Goal: Navigation & Orientation: Find specific page/section

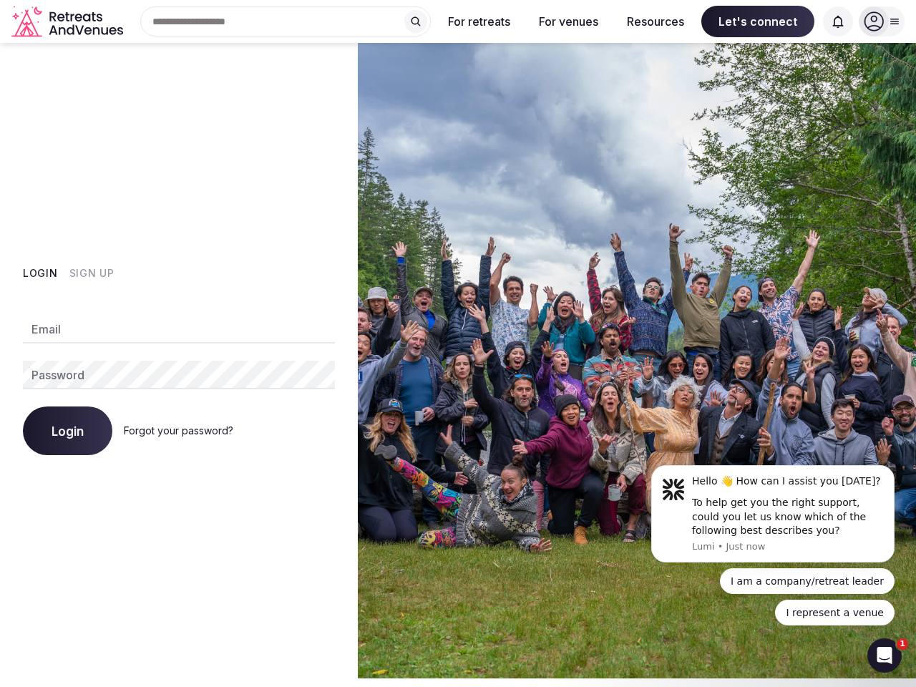
click at [458, 344] on img at bounding box center [637, 361] width 558 height 636
click at [286, 21] on div "Search Popular Destinations [GEOGRAPHIC_DATA], [GEOGRAPHIC_DATA] [GEOGRAPHIC_DA…" at bounding box center [280, 21] width 302 height 30
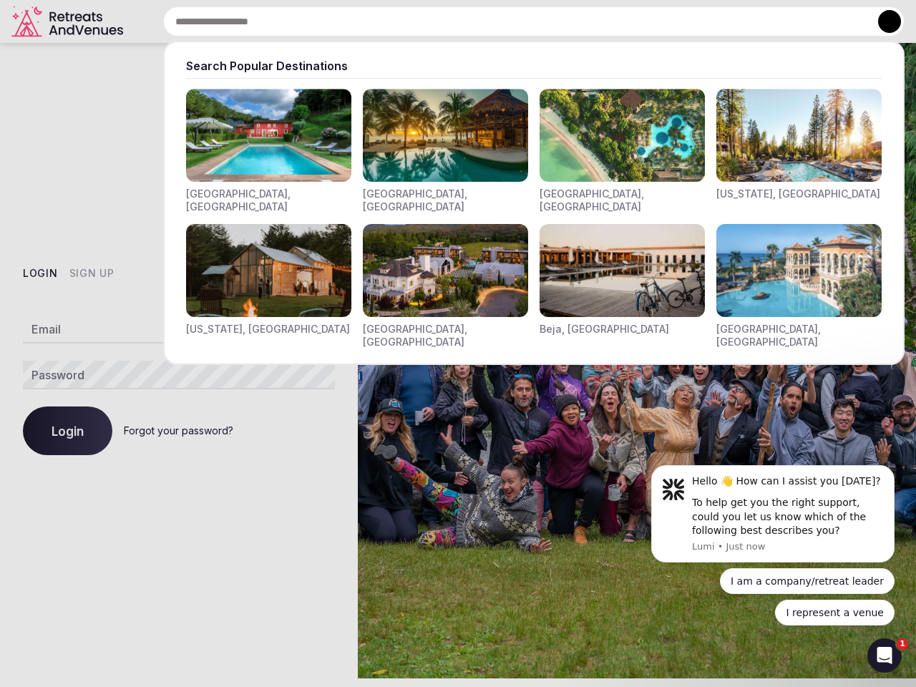
click at [416, 21] on input "text" at bounding box center [533, 21] width 741 height 30
click at [480, 21] on input "text" at bounding box center [533, 21] width 741 height 30
click at [568, 21] on input "text" at bounding box center [533, 21] width 741 height 30
click at [656, 21] on input "text" at bounding box center [533, 21] width 741 height 30
click at [758, 21] on input "text" at bounding box center [533, 21] width 741 height 30
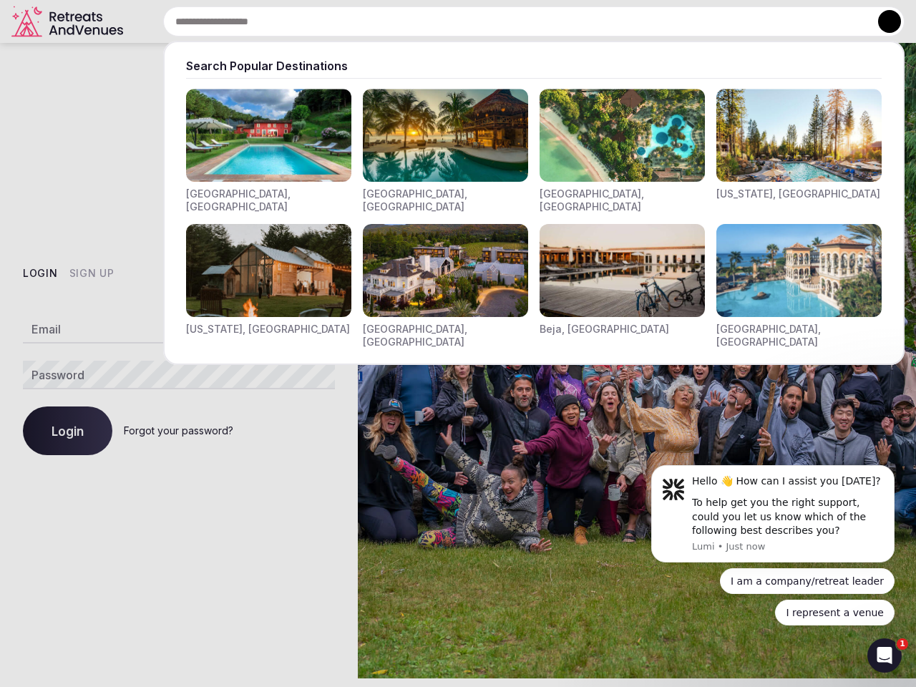
click at [838, 21] on input "text" at bounding box center [533, 21] width 741 height 30
click at [882, 21] on button at bounding box center [889, 21] width 23 height 23
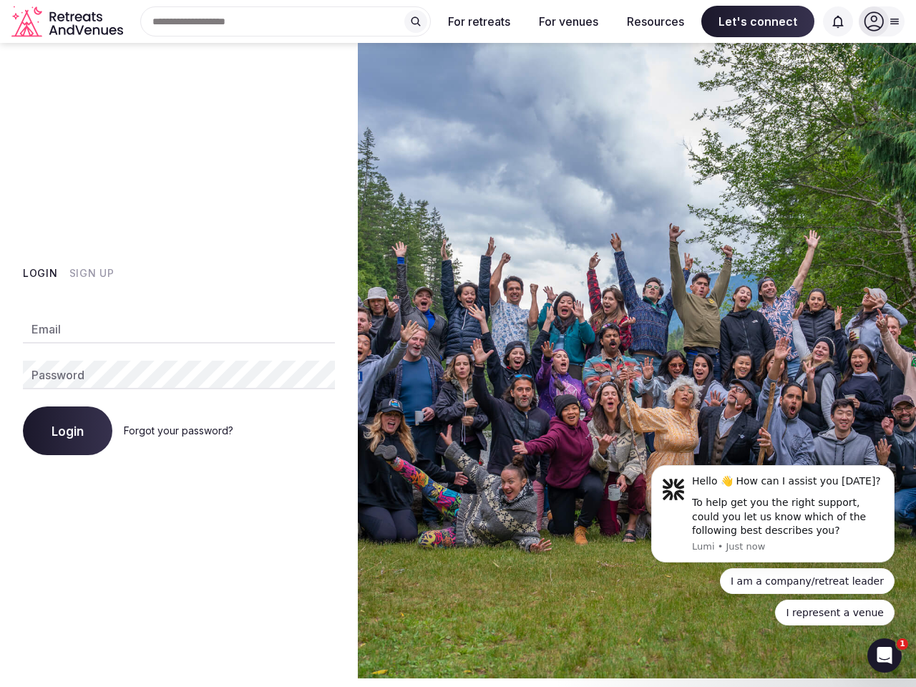
click at [40, 273] on button "Login" at bounding box center [40, 273] width 35 height 14
